Goal: Entertainment & Leisure: Consume media (video, audio)

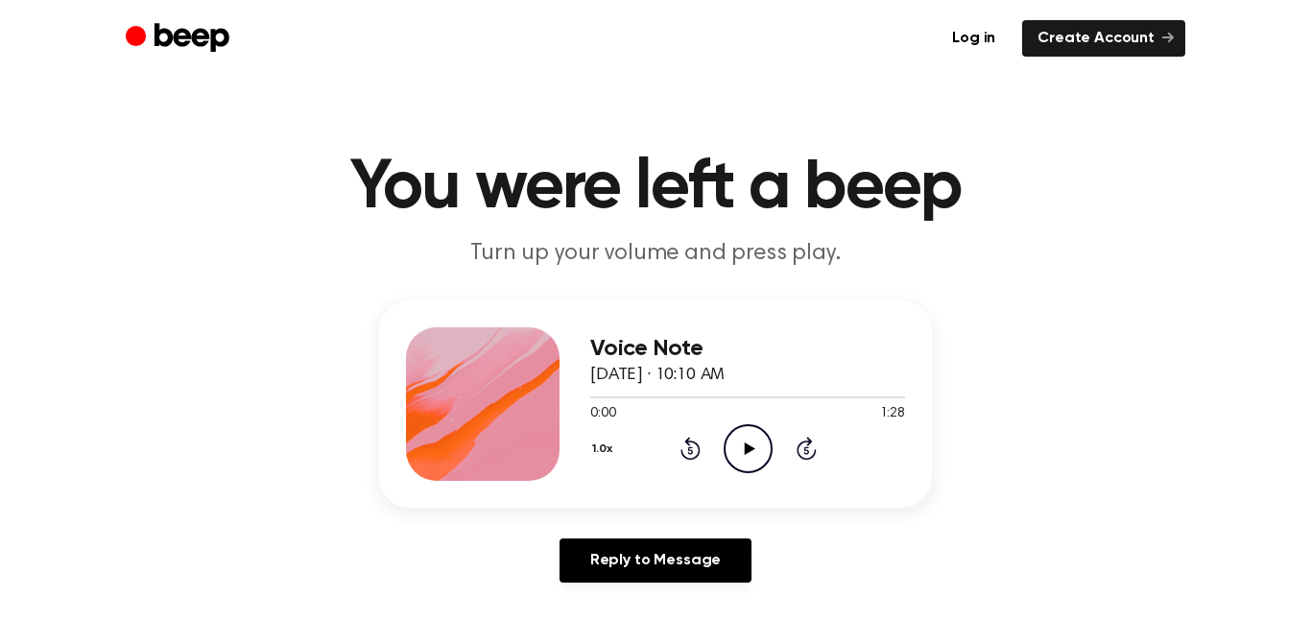
click at [744, 451] on icon "Play Audio" at bounding box center [748, 448] width 49 height 49
click at [761, 452] on icon "Pause Audio" at bounding box center [748, 448] width 49 height 49
click at [761, 452] on icon "Play Audio" at bounding box center [748, 448] width 49 height 49
click at [694, 460] on icon "Rewind 5 seconds" at bounding box center [690, 448] width 21 height 25
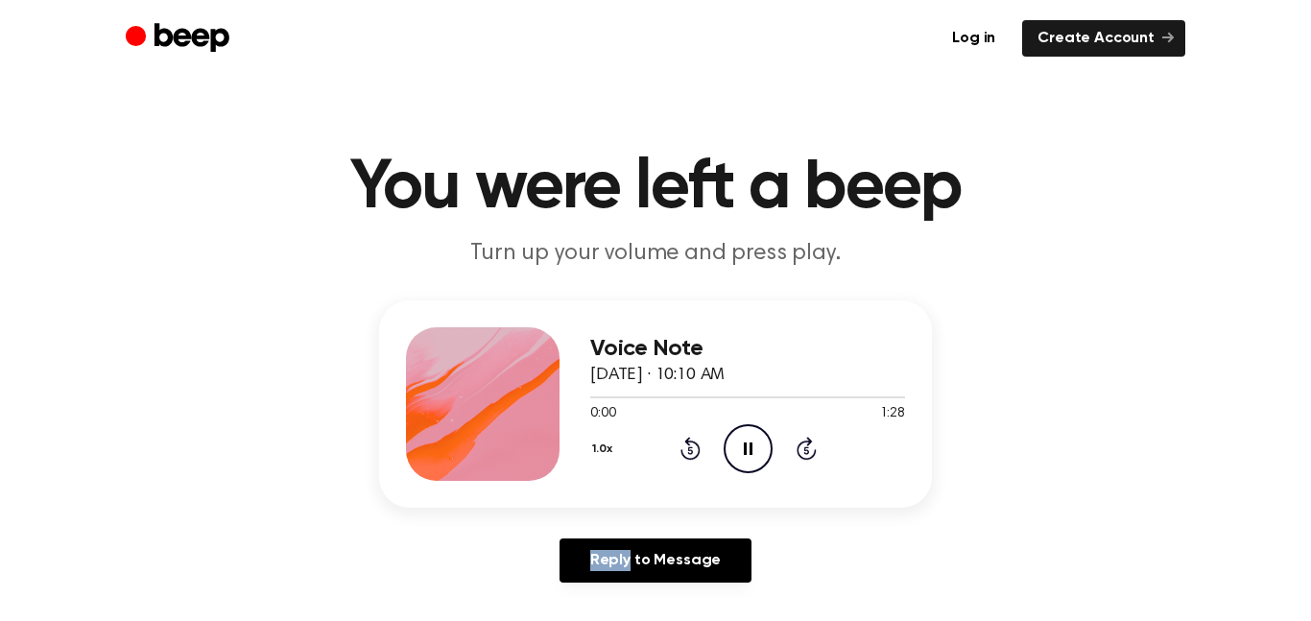
click at [694, 460] on icon "Rewind 5 seconds" at bounding box center [690, 448] width 21 height 25
click at [693, 458] on icon at bounding box center [691, 448] width 20 height 23
click at [726, 451] on icon "Pause Audio" at bounding box center [748, 448] width 49 height 49
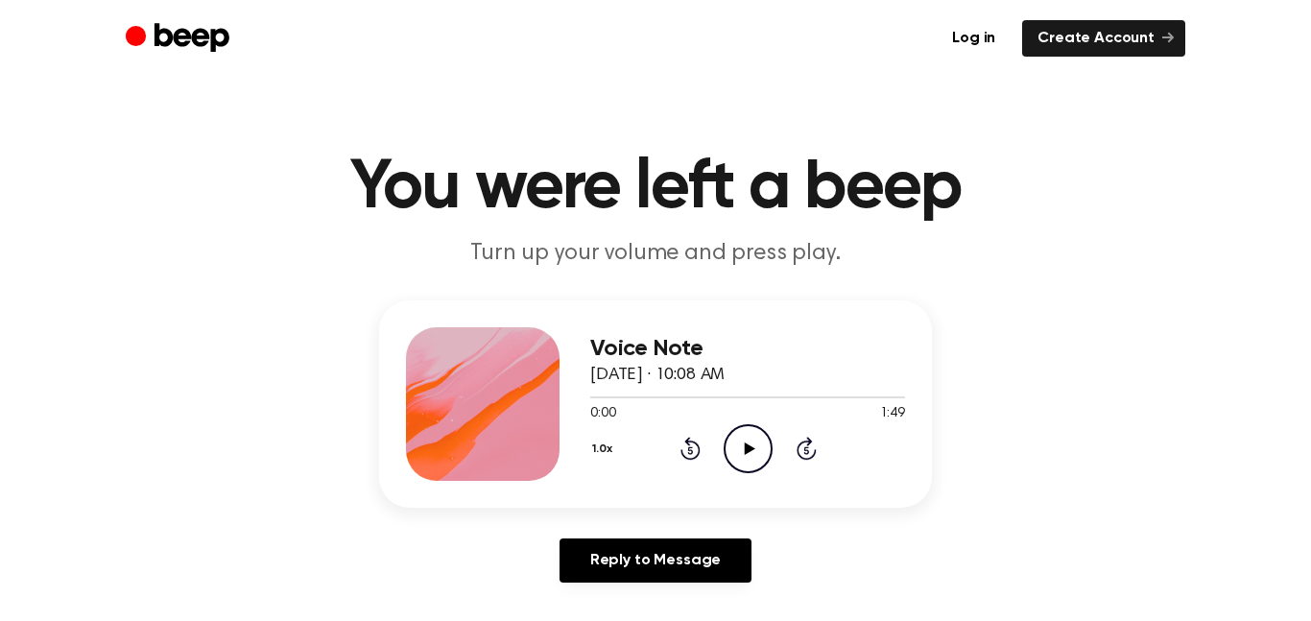
click at [757, 454] on icon "Play Audio" at bounding box center [748, 448] width 49 height 49
click at [691, 432] on div "1.0x Rewind 5 seconds Pause Audio Skip 5 seconds" at bounding box center [747, 448] width 315 height 49
click at [686, 446] on icon "Rewind 5 seconds" at bounding box center [690, 448] width 21 height 25
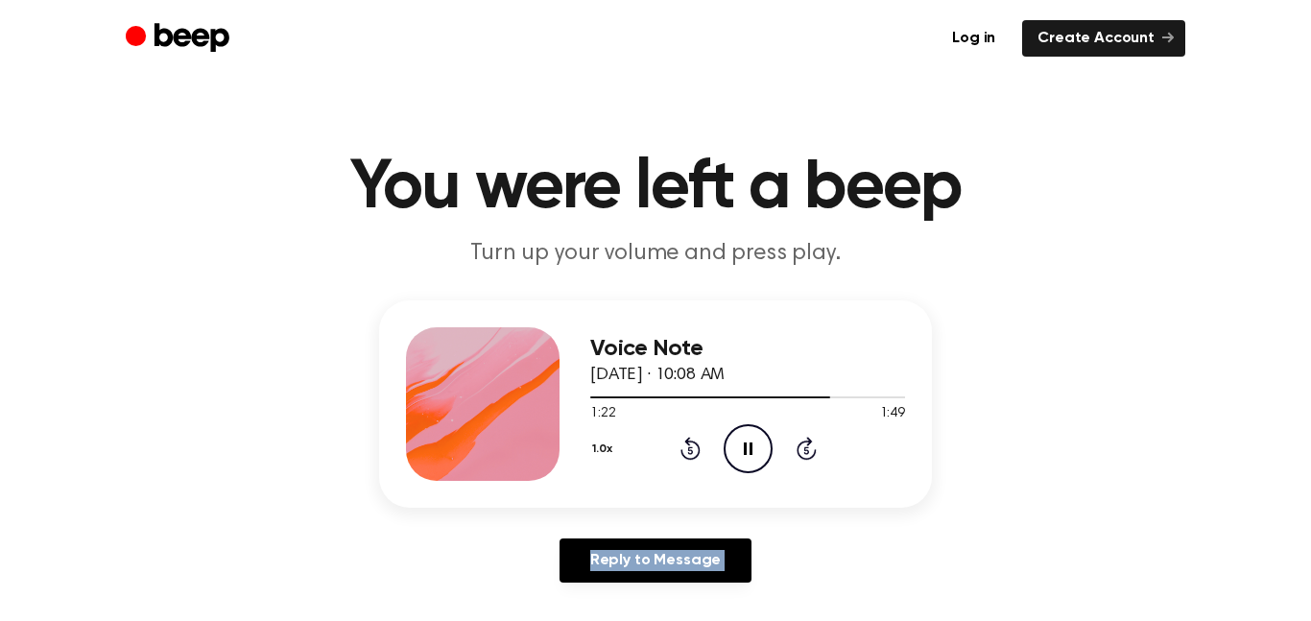
click at [686, 446] on icon "Rewind 5 seconds" at bounding box center [690, 448] width 21 height 25
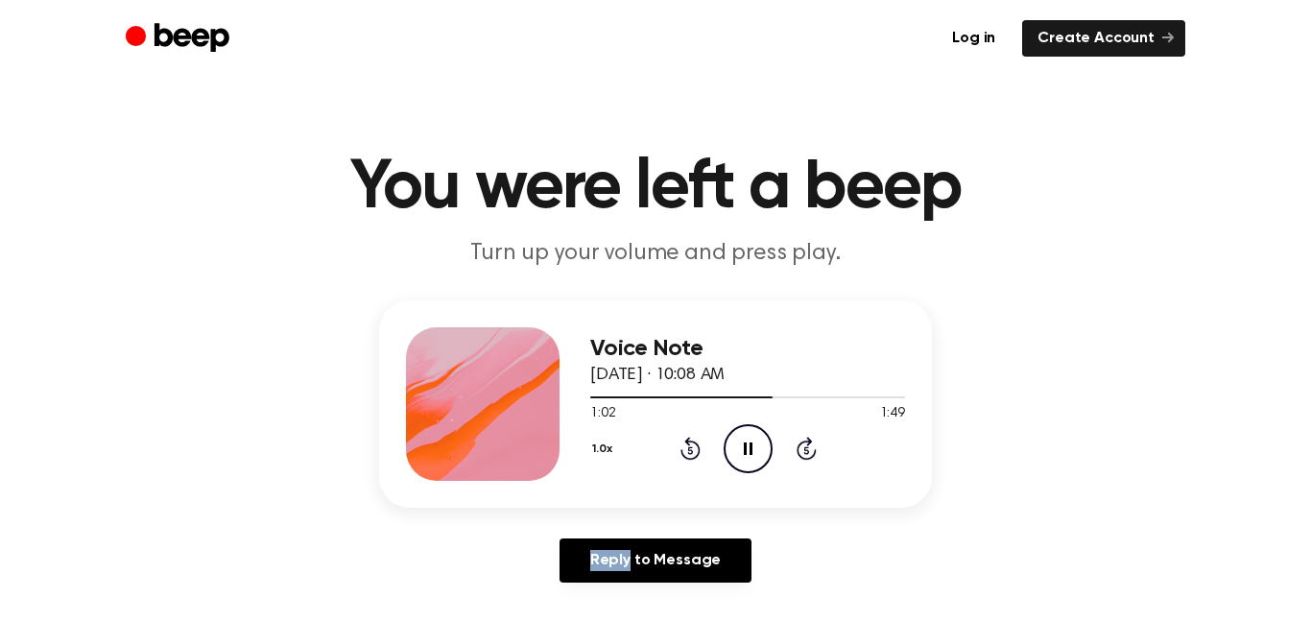
click at [686, 446] on icon "Rewind 5 seconds" at bounding box center [690, 448] width 21 height 25
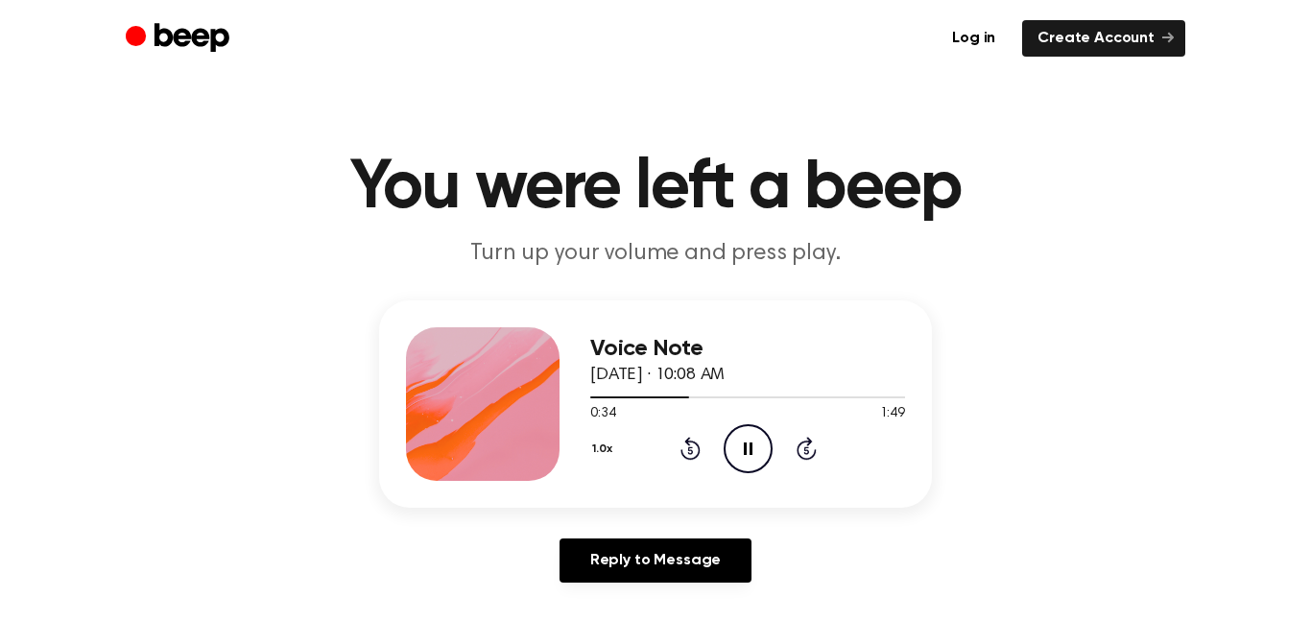
click at [686, 446] on icon "Rewind 5 seconds" at bounding box center [690, 448] width 21 height 25
click at [1092, 264] on header "You were left a beep Turn up your volume and press play." at bounding box center [655, 212] width 1265 height 116
click at [803, 453] on icon "Skip 5 seconds" at bounding box center [806, 448] width 21 height 25
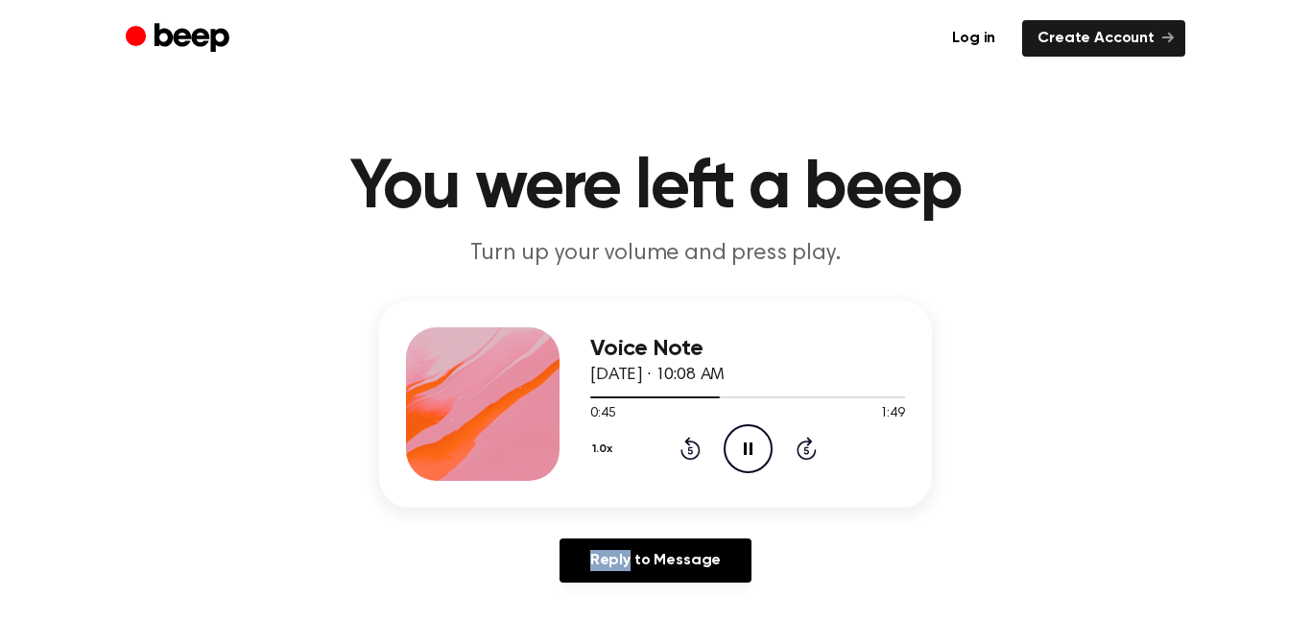
click at [803, 453] on icon "Skip 5 seconds" at bounding box center [806, 448] width 21 height 25
click at [737, 444] on icon "Play Audio" at bounding box center [748, 448] width 49 height 49
click at [738, 439] on icon "Play Audio" at bounding box center [748, 448] width 49 height 49
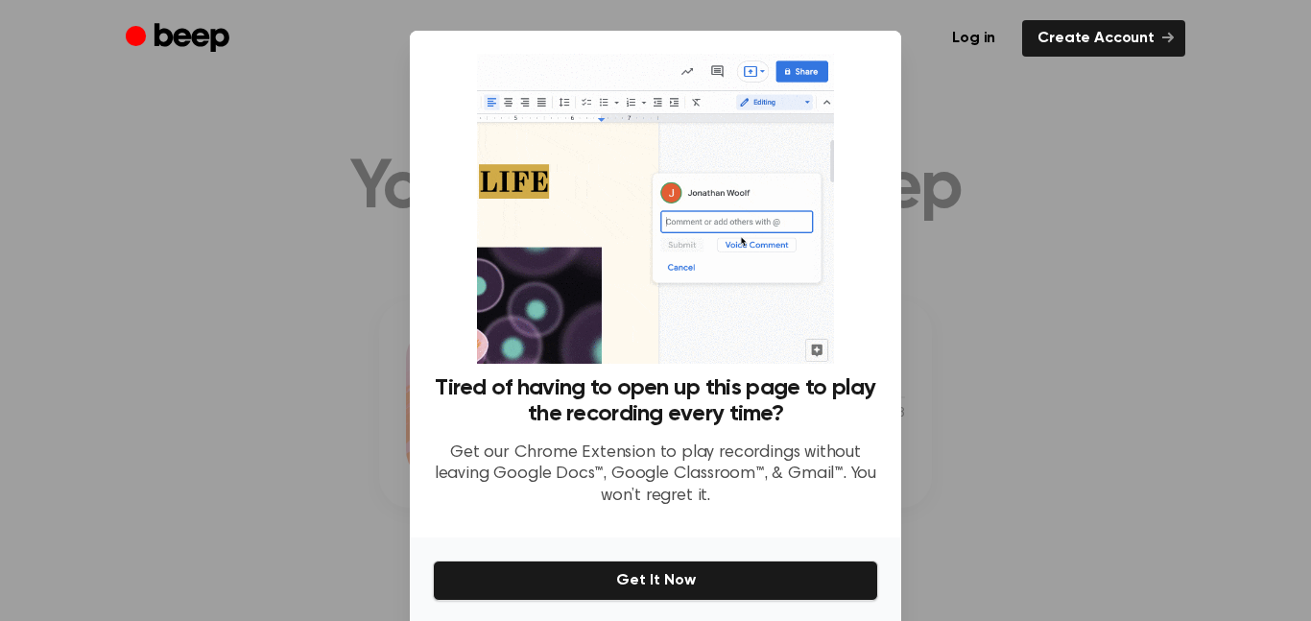
click at [952, 98] on div at bounding box center [655, 310] width 1311 height 621
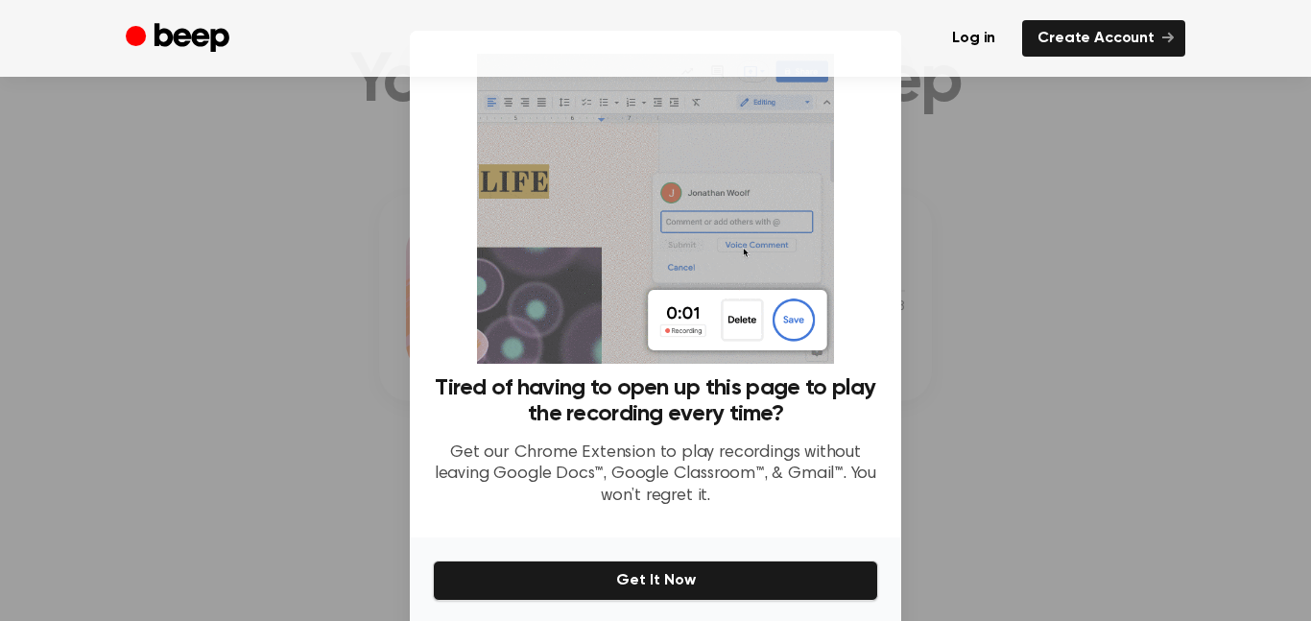
scroll to position [155, 0]
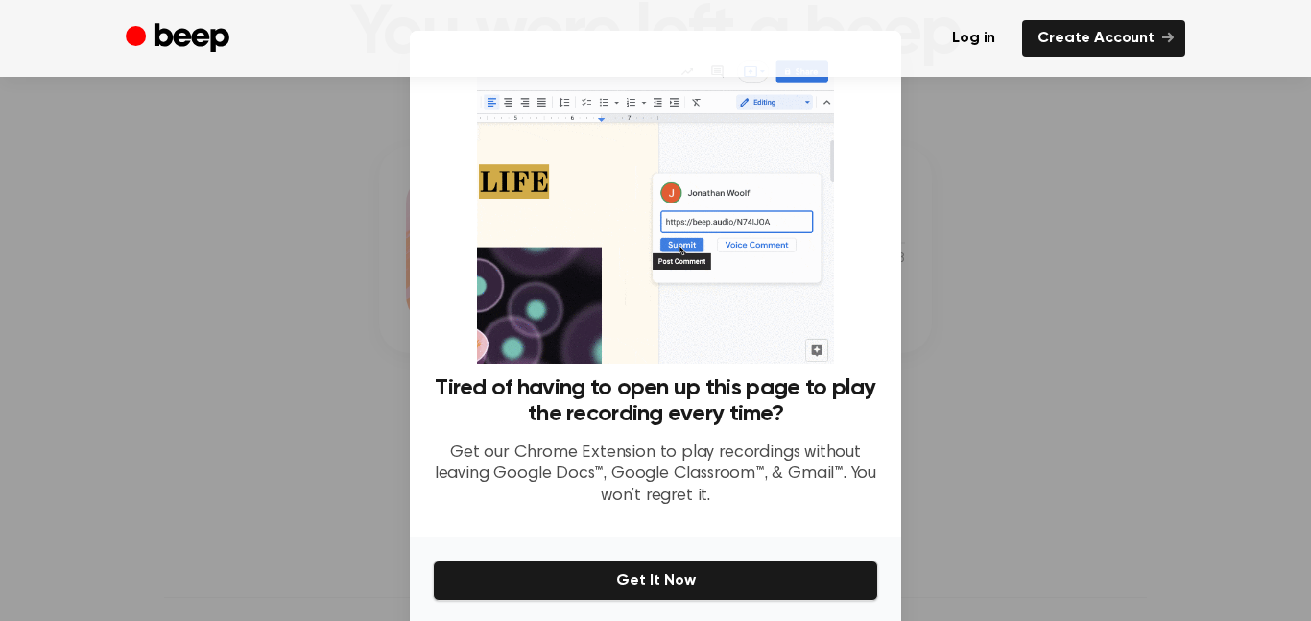
click at [1060, 279] on div at bounding box center [655, 310] width 1311 height 621
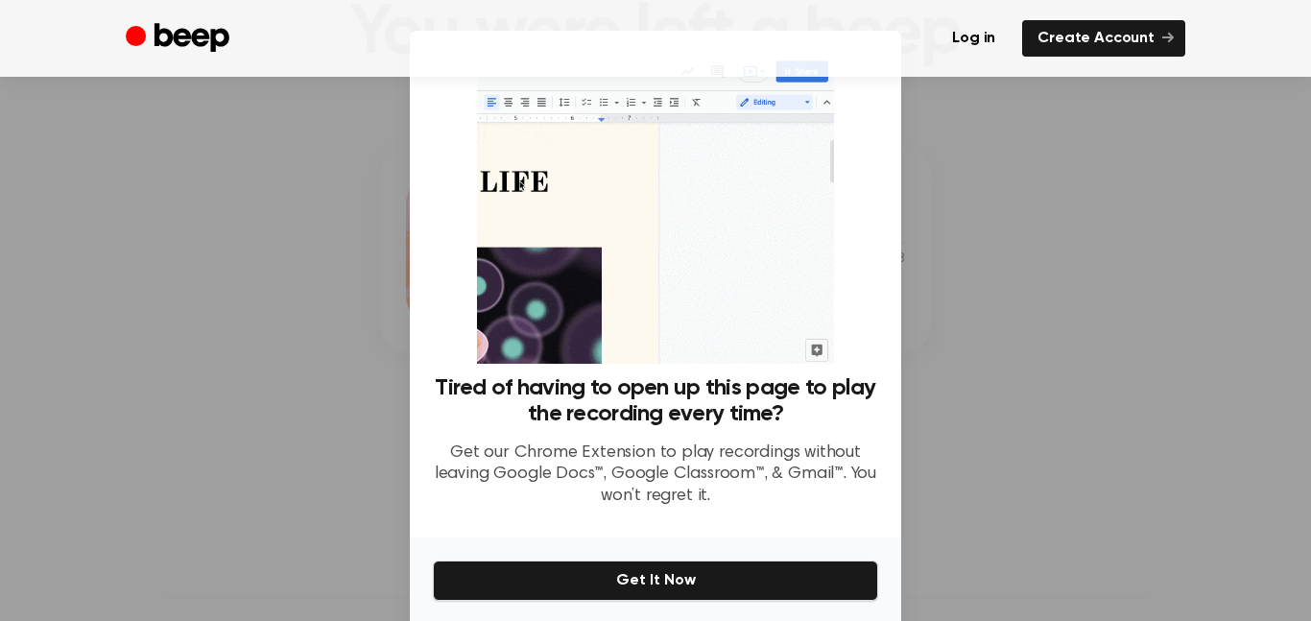
click at [1060, 279] on div at bounding box center [655, 310] width 1311 height 621
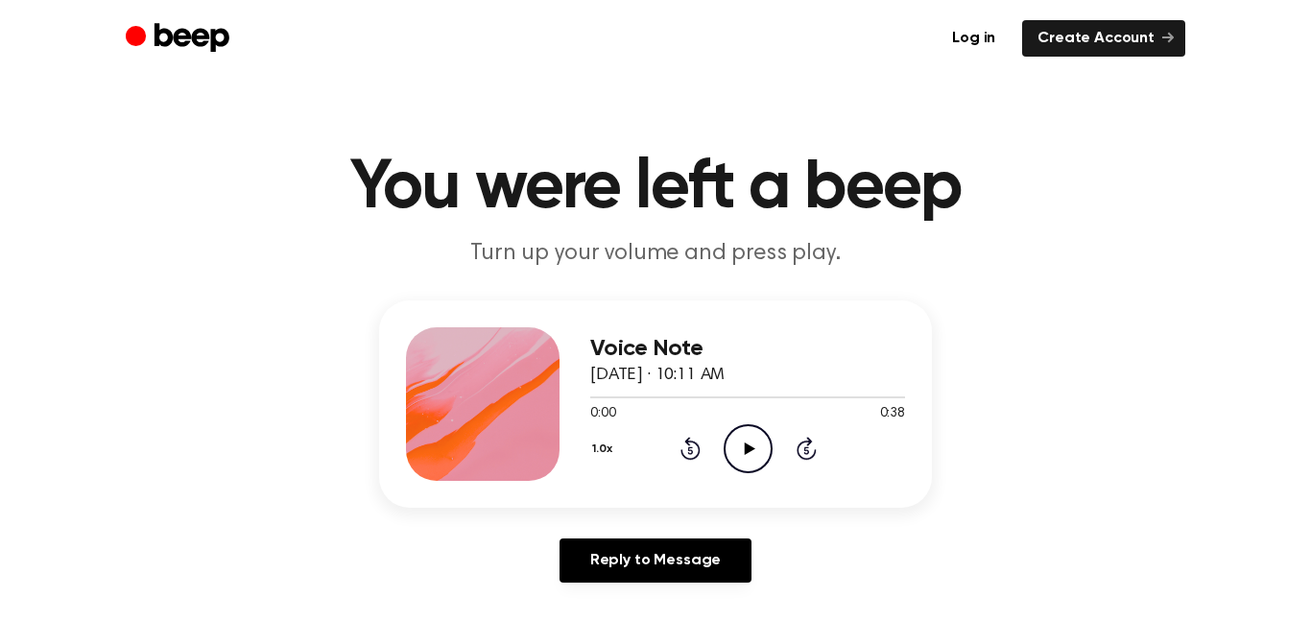
click at [749, 453] on icon "Play Audio" at bounding box center [748, 448] width 49 height 49
click at [733, 432] on icon "Pause Audio" at bounding box center [748, 448] width 49 height 49
click at [740, 441] on icon "Play Audio" at bounding box center [748, 448] width 49 height 49
click at [739, 398] on div at bounding box center [747, 396] width 315 height 15
click at [756, 448] on icon "Pause Audio" at bounding box center [748, 448] width 49 height 49
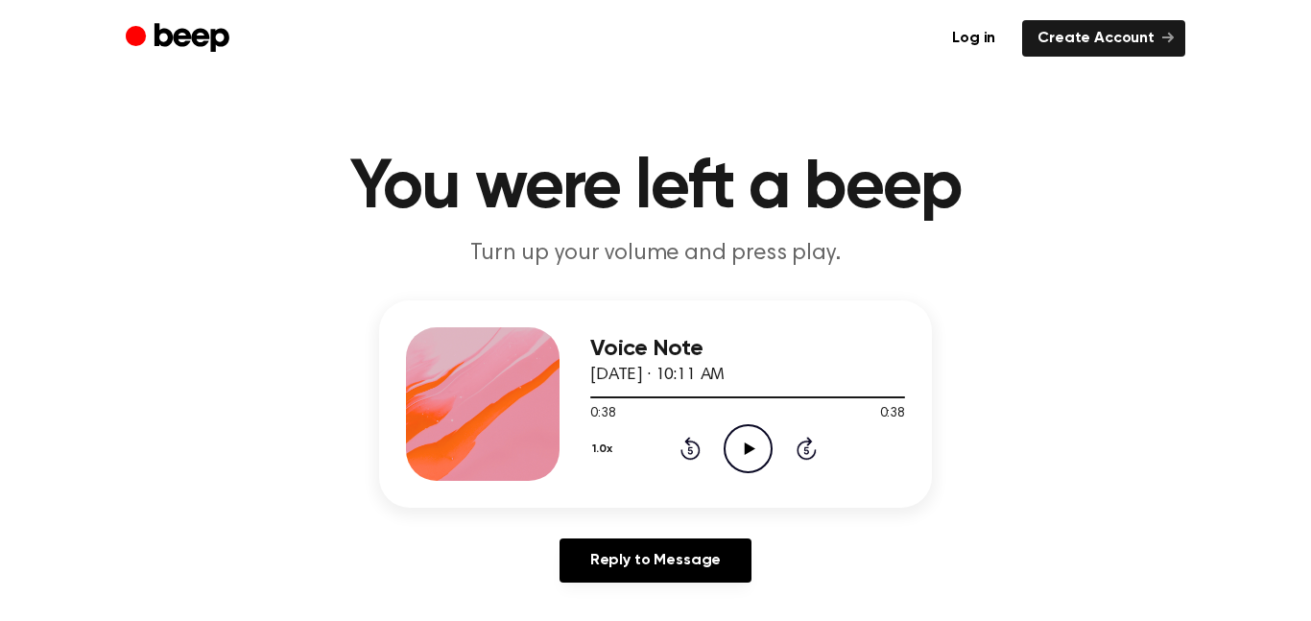
click at [739, 406] on div "0:38 0:38" at bounding box center [747, 414] width 315 height 20
click at [732, 401] on div at bounding box center [747, 396] width 315 height 15
click at [749, 454] on icon "Play Audio" at bounding box center [748, 448] width 49 height 49
